Goal: Information Seeking & Learning: Find specific fact

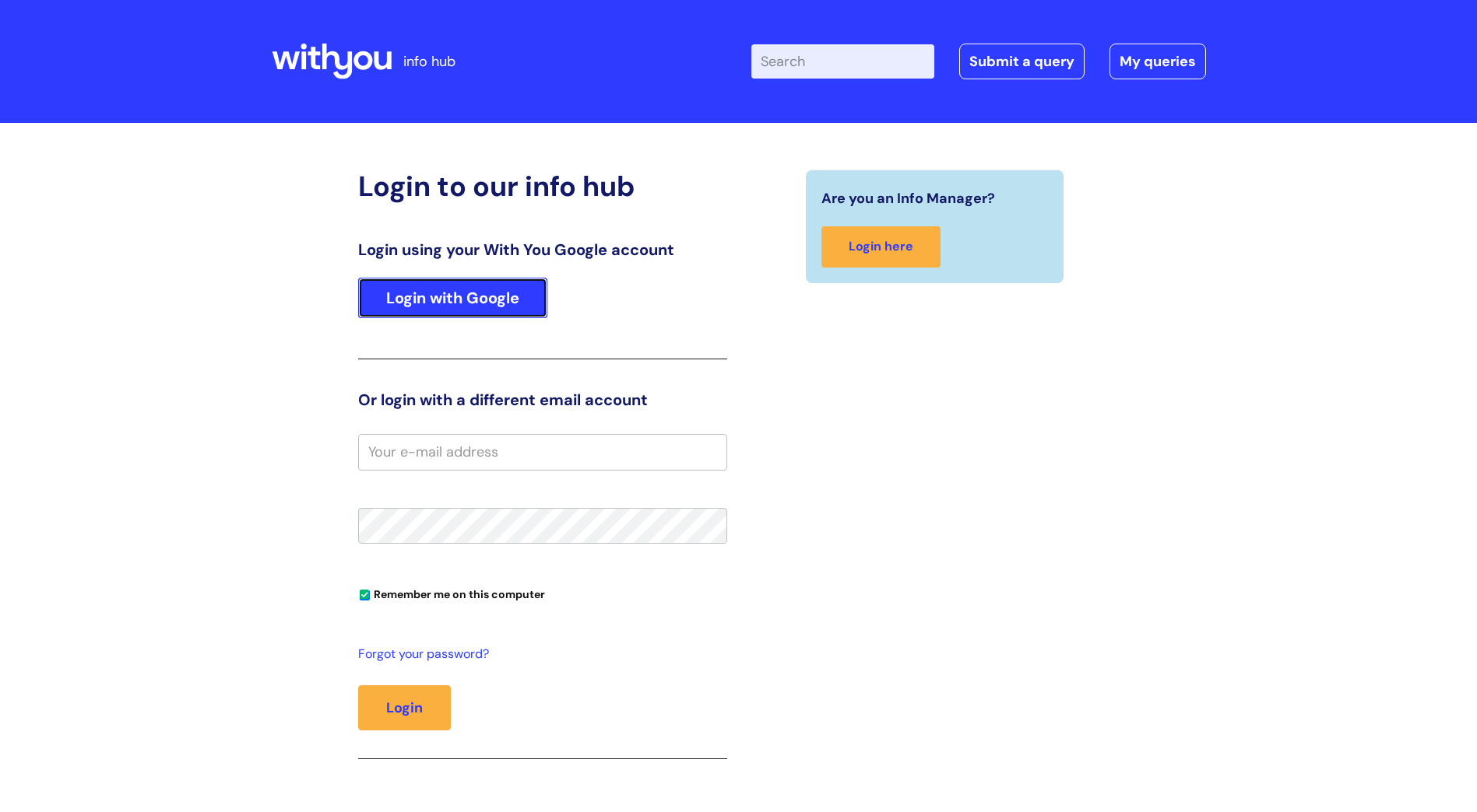
click at [420, 299] on link "Login with Google" at bounding box center [453, 298] width 189 height 41
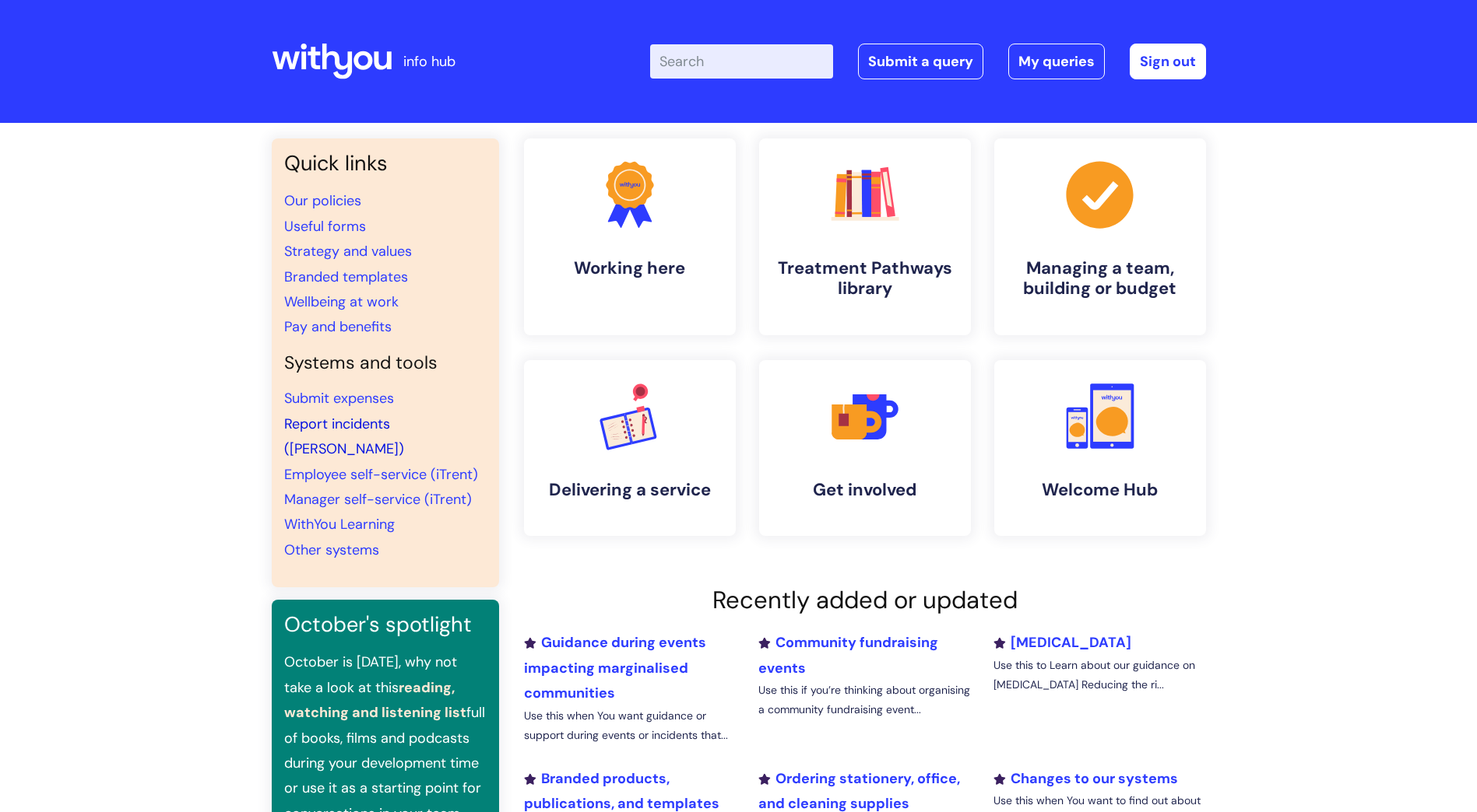
click at [326, 421] on link "Report incidents (Ulysses)" at bounding box center [343, 437] width 119 height 44
click at [366, 491] on link "Manager self-service (iTrent)" at bounding box center [377, 500] width 187 height 19
click at [324, 419] on link "Report incidents ([PERSON_NAME])" at bounding box center [343, 437] width 119 height 44
click at [743, 63] on input "Enter your search term here..." at bounding box center [741, 62] width 183 height 34
type input "compliments"
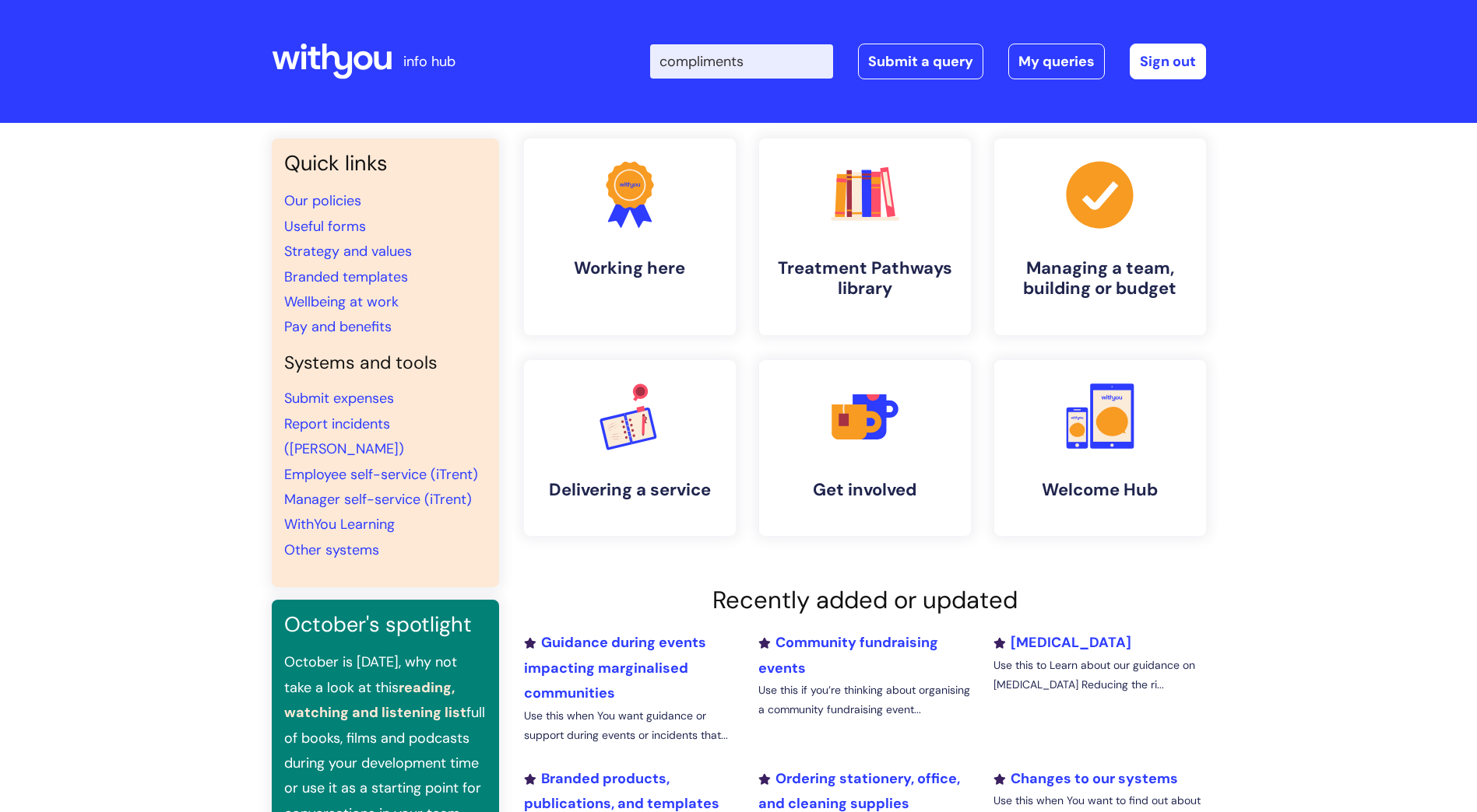
click button "Search" at bounding box center [0, 0] width 0 height 0
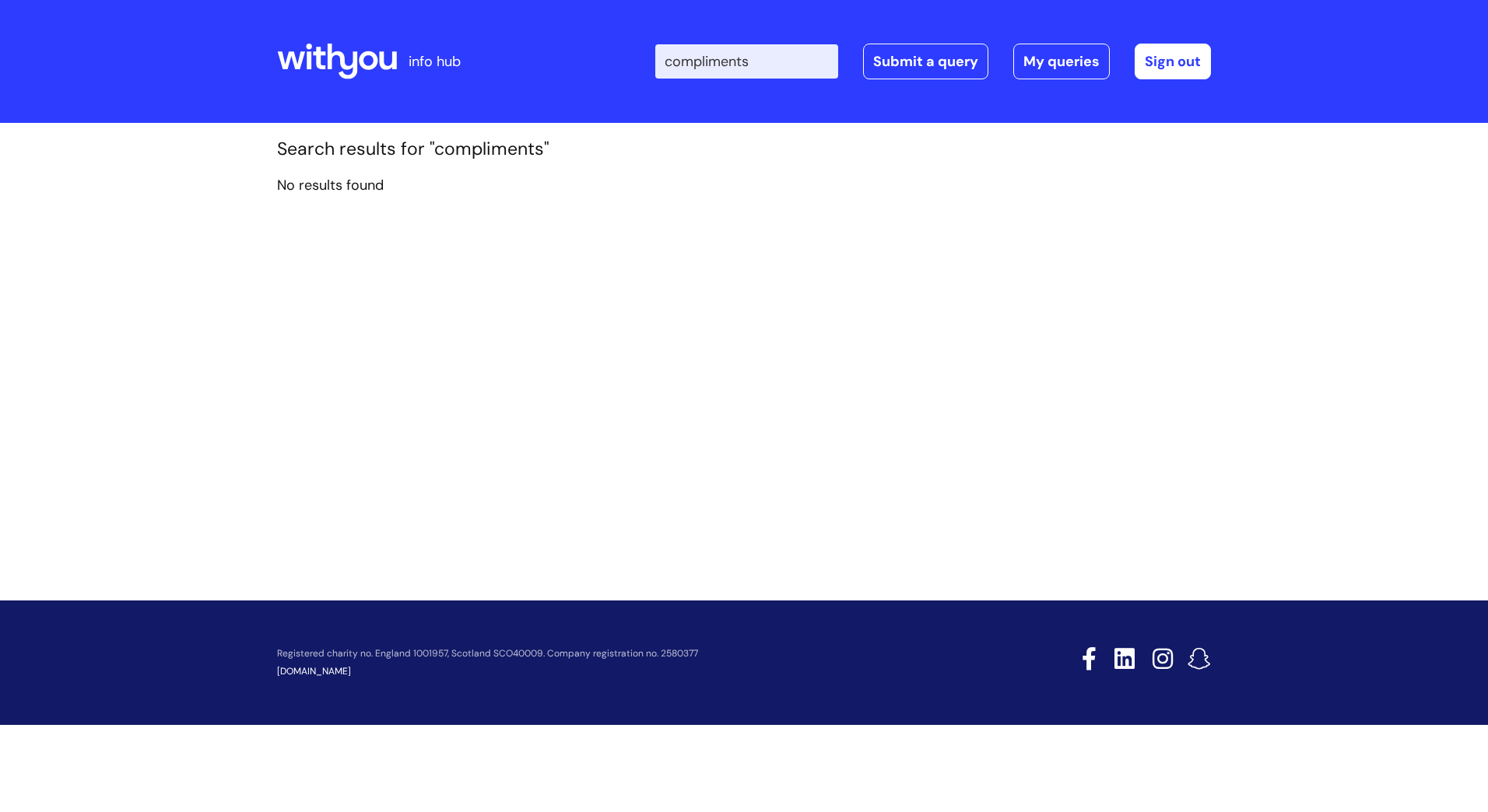
click at [795, 66] on input "compliments" at bounding box center [747, 62] width 183 height 34
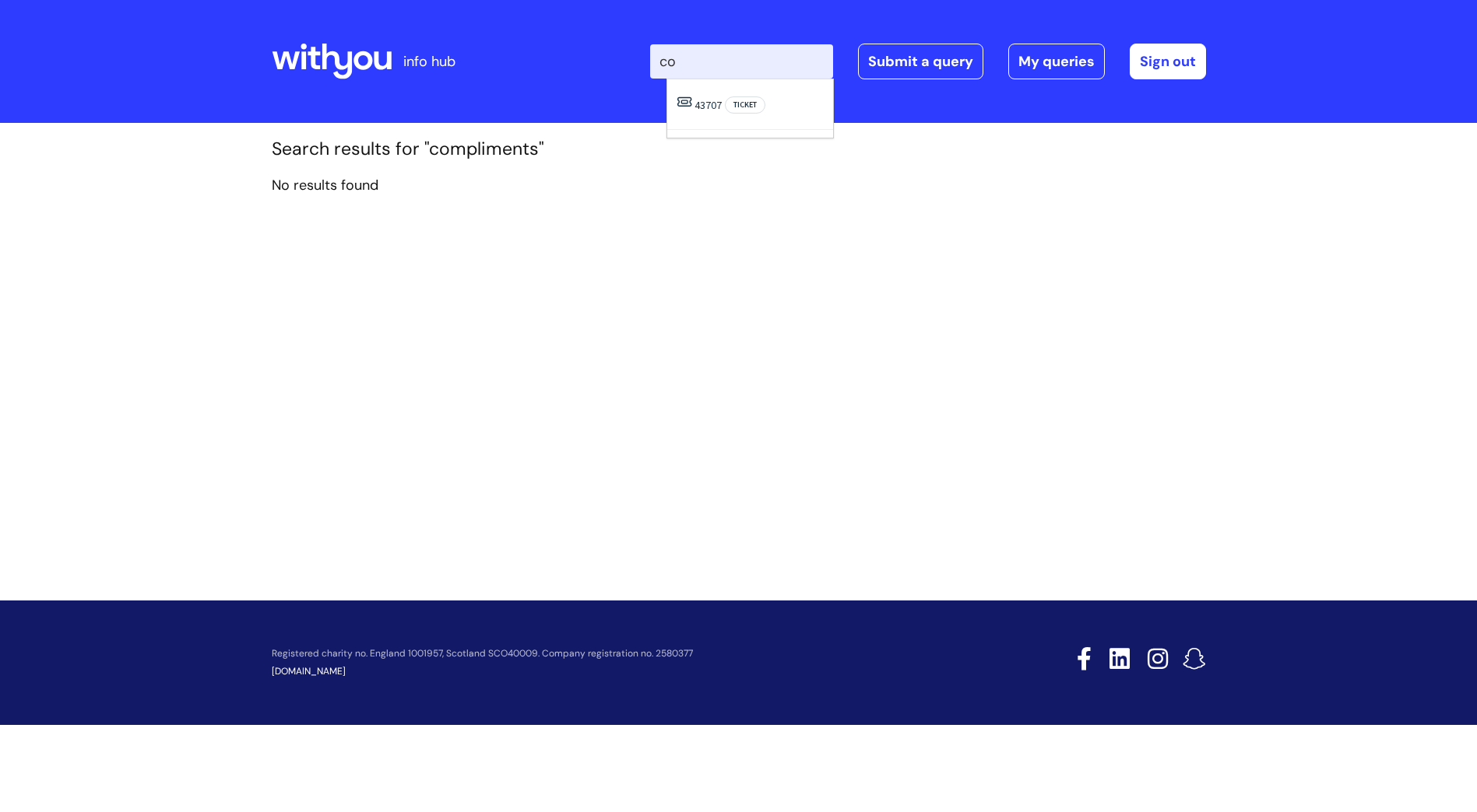
type input "c"
